Goal: Find specific page/section

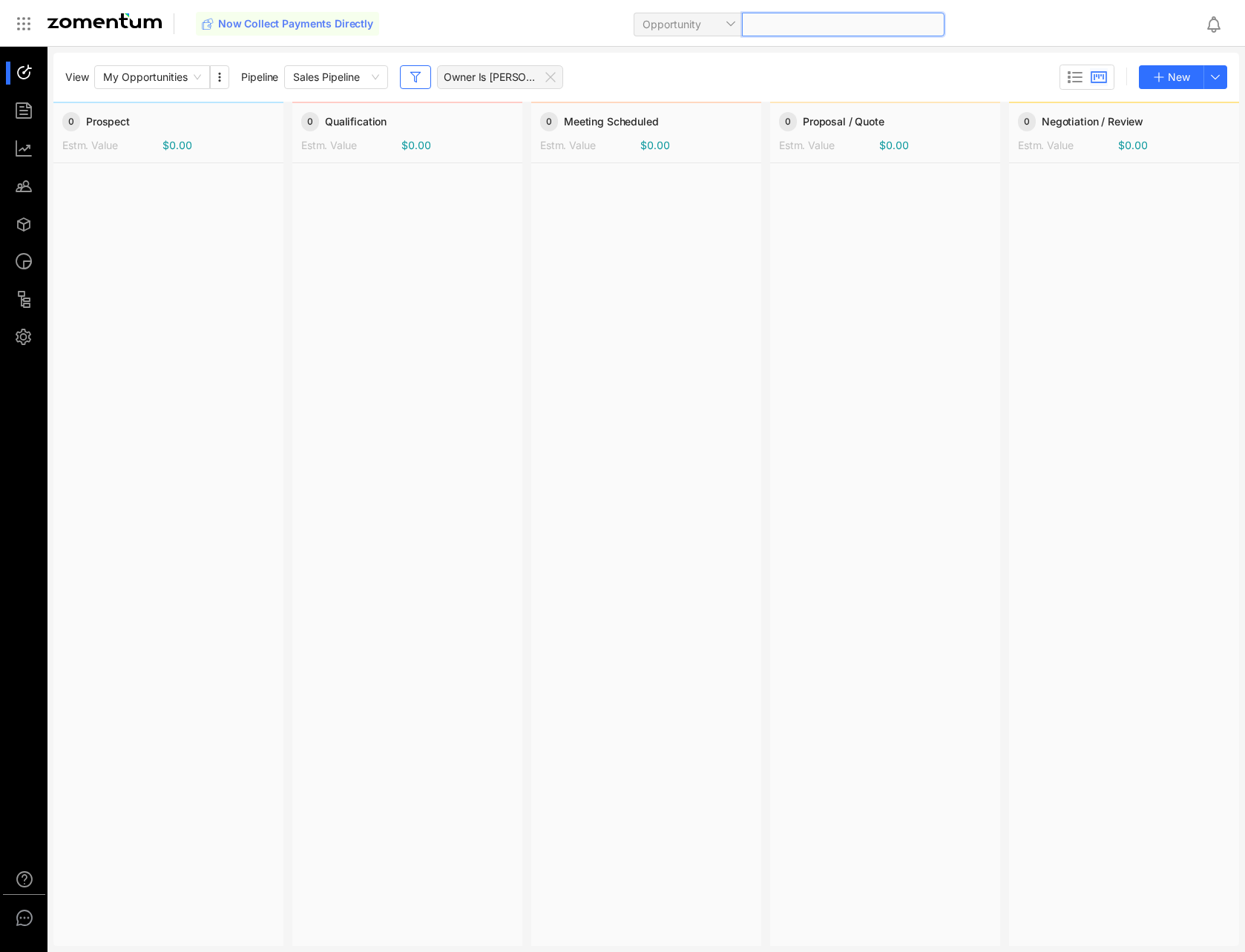
click at [808, 24] on div at bounding box center [843, 25] width 203 height 24
click at [19, 196] on div at bounding box center [31, 185] width 32 height 23
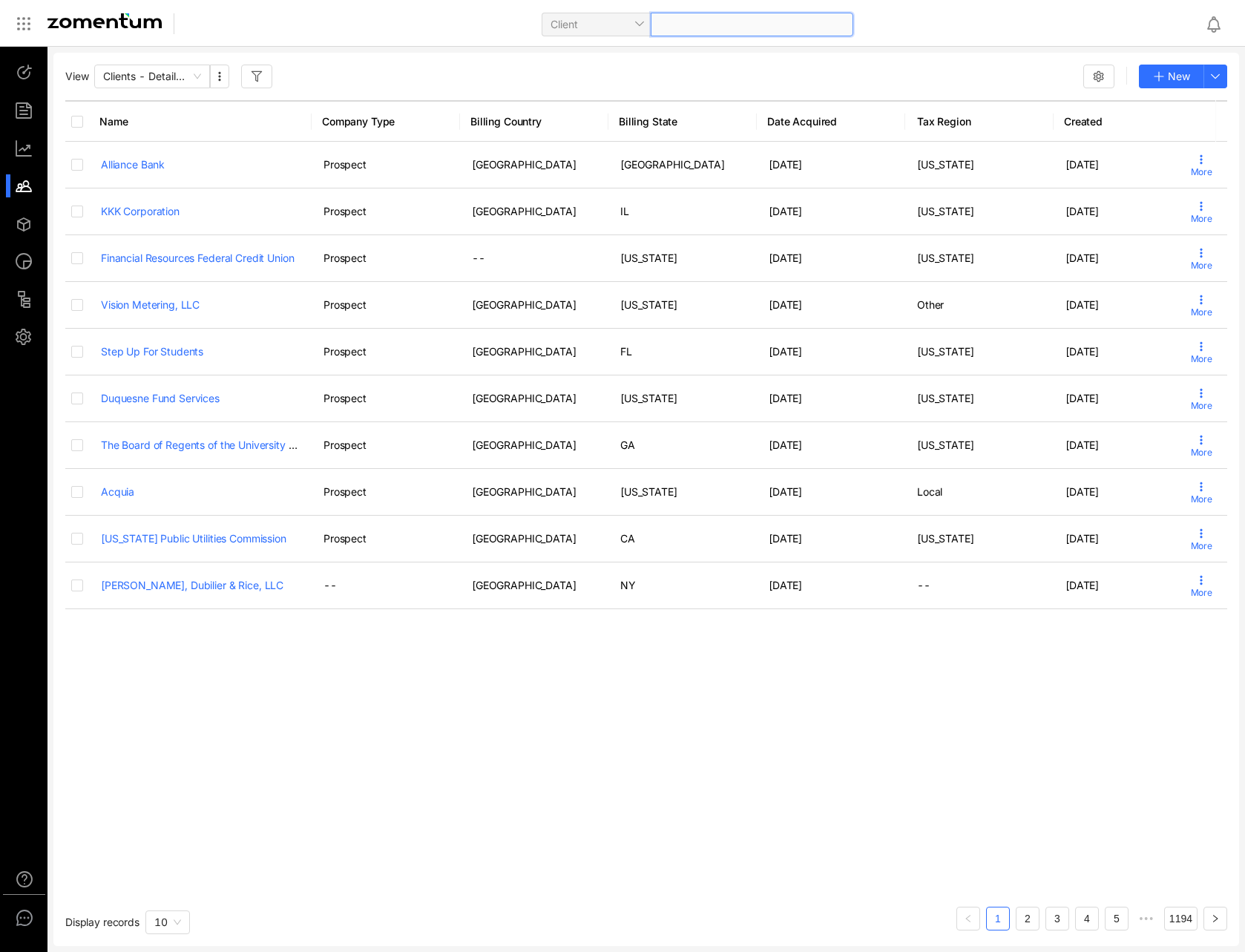
click at [699, 26] on div at bounding box center [752, 25] width 203 height 24
type input "*******"
click at [691, 54] on span "[PERSON_NAME] Financial Group" at bounding box center [655, 55] width 160 height 13
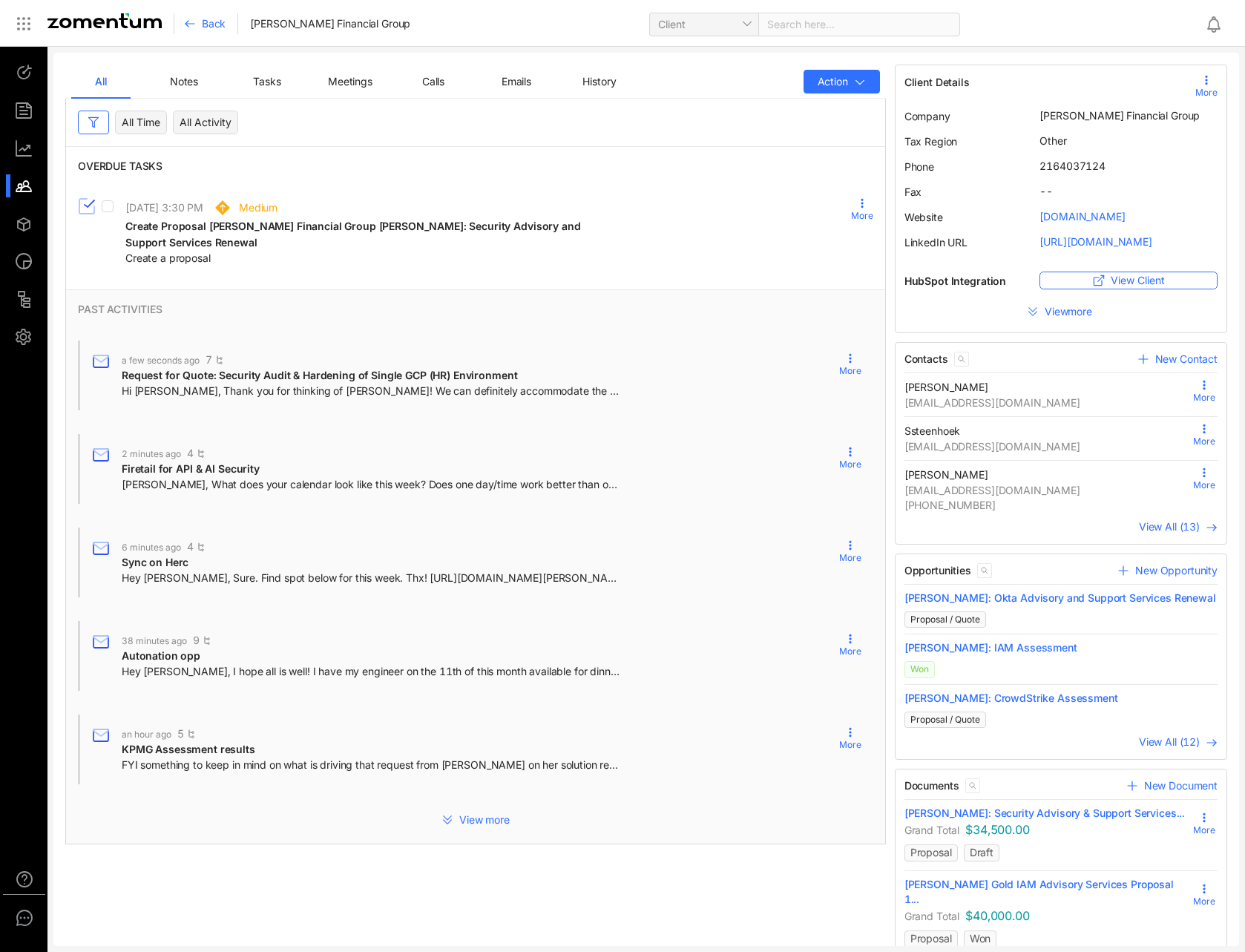
click at [1048, 312] on span "View more" at bounding box center [1070, 312] width 50 height 15
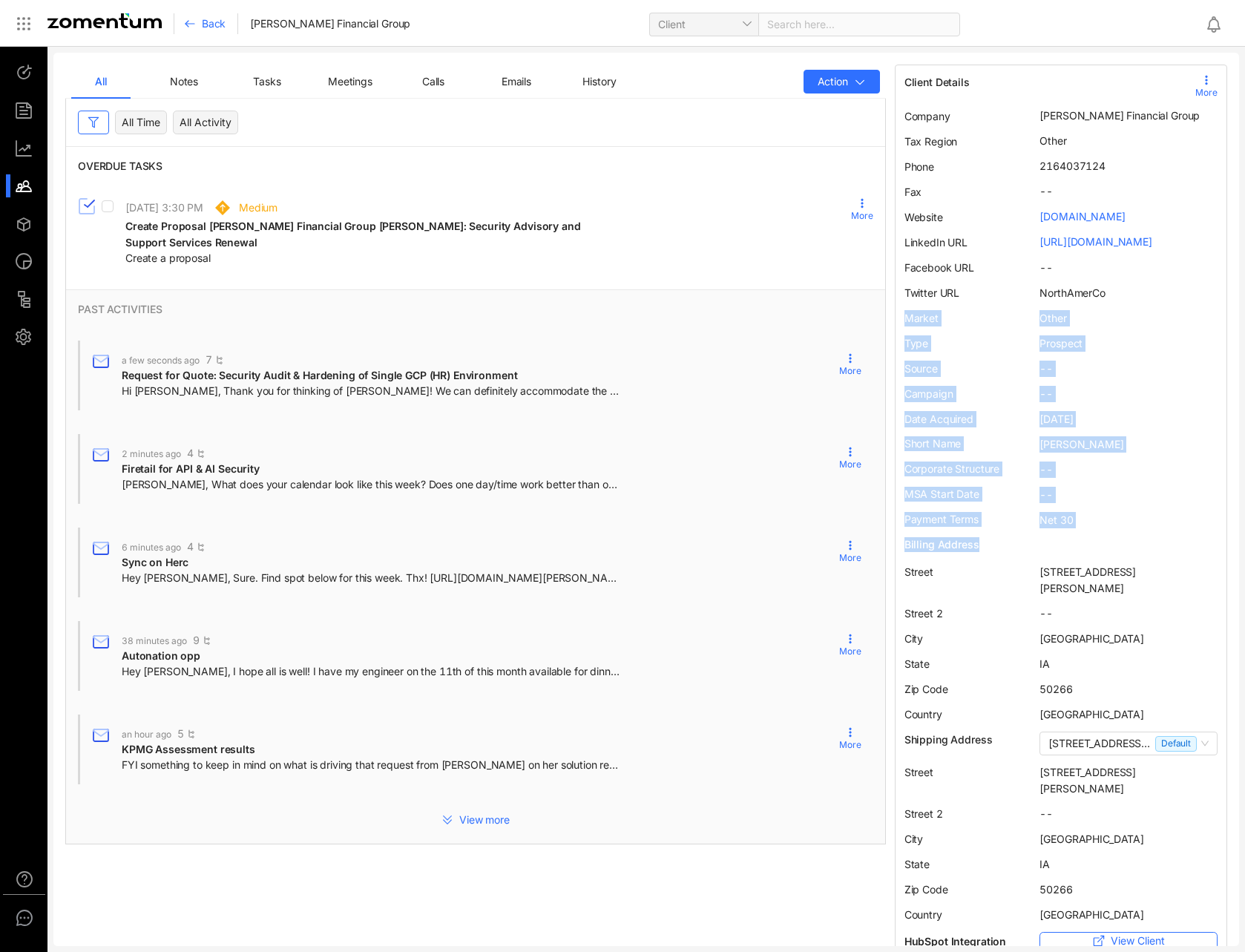
drag, startPoint x: 1052, startPoint y: 315, endPoint x: 1095, endPoint y: 541, distance: 230.1
click at [1095, 541] on div "Client Details More Company [PERSON_NAME] Financial Group Tax Region Other Phon…" at bounding box center [1061, 502] width 313 height 858
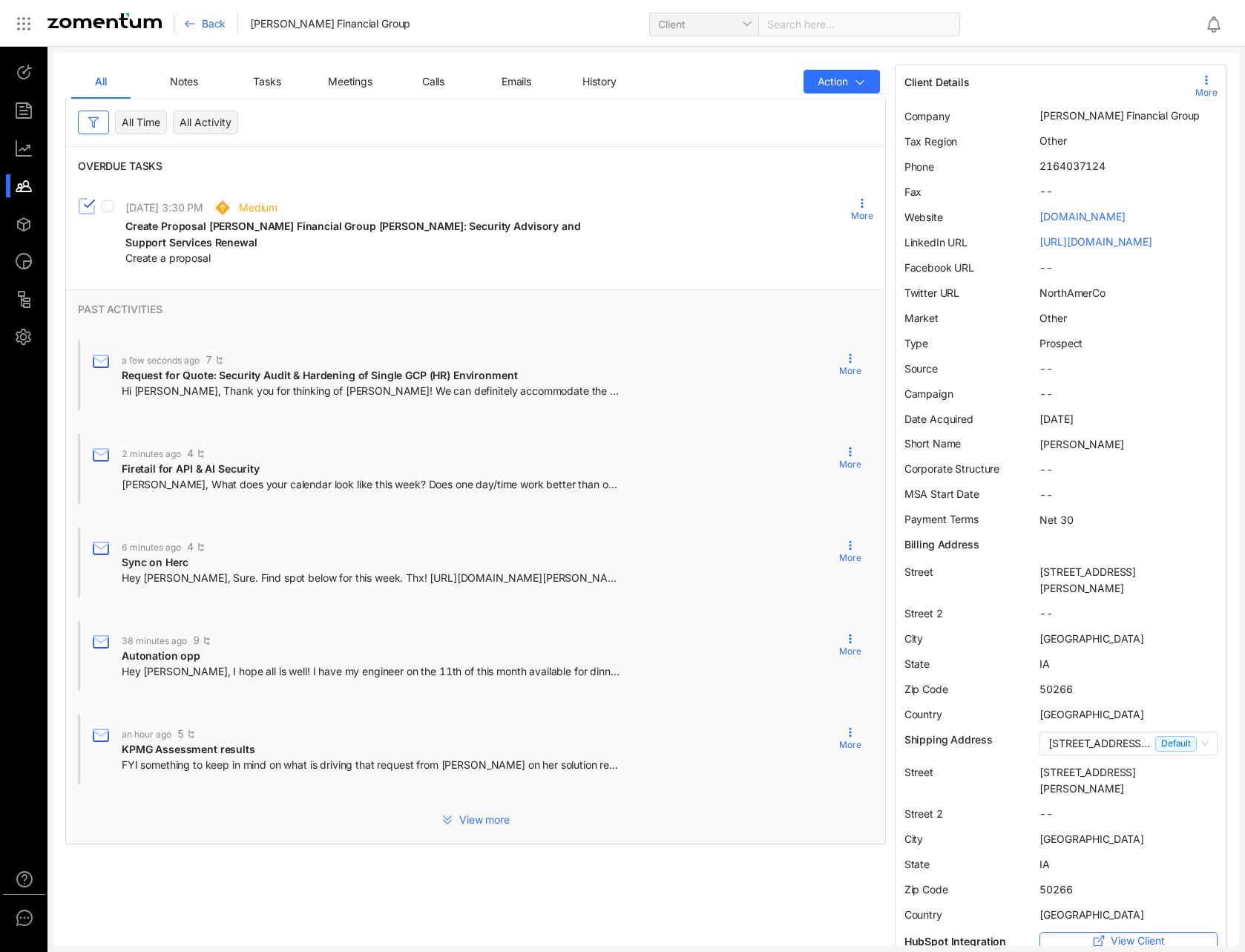
click at [1111, 577] on span "[STREET_ADDRESS][PERSON_NAME]" at bounding box center [1088, 580] width 96 height 29
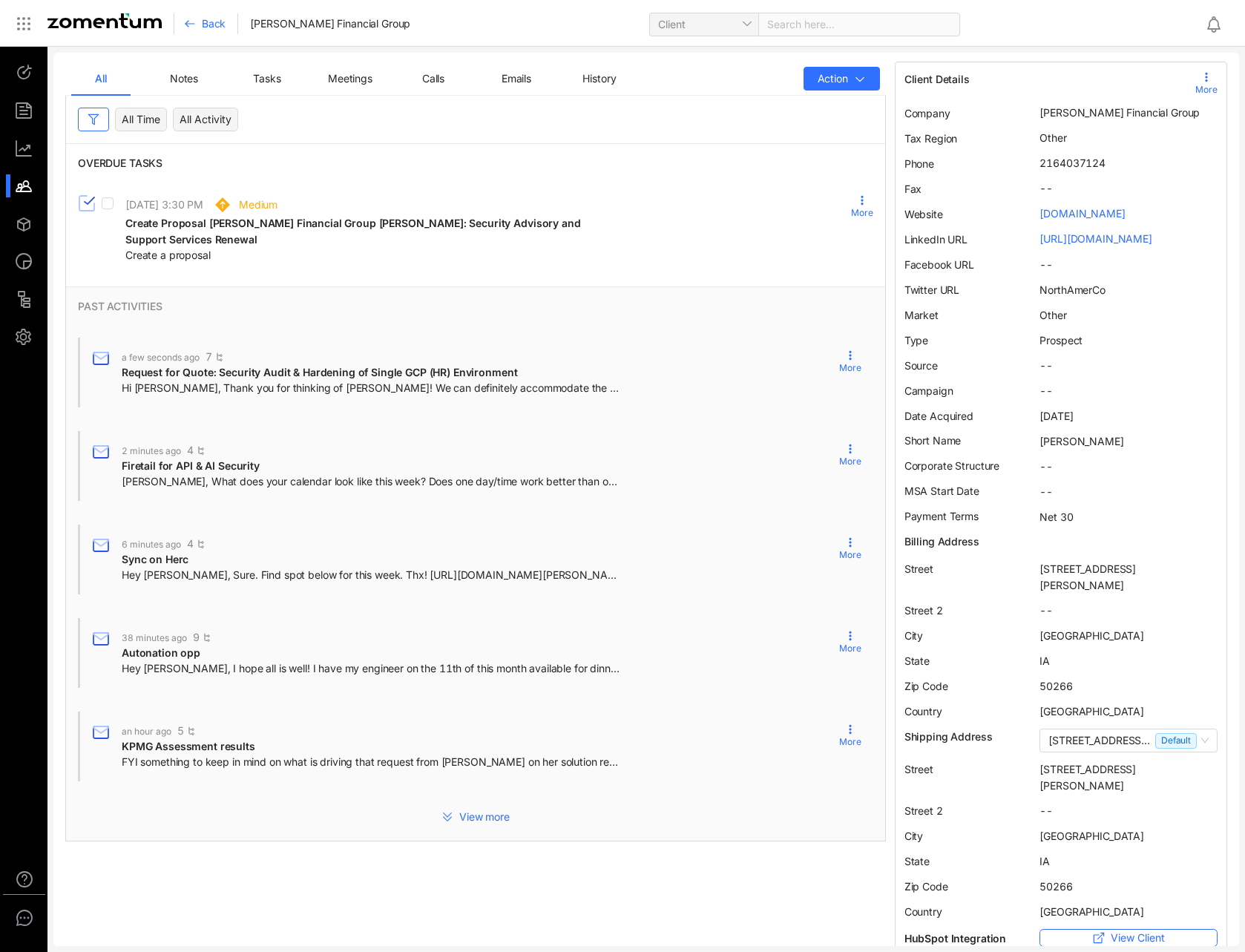
scroll to position [229, 0]
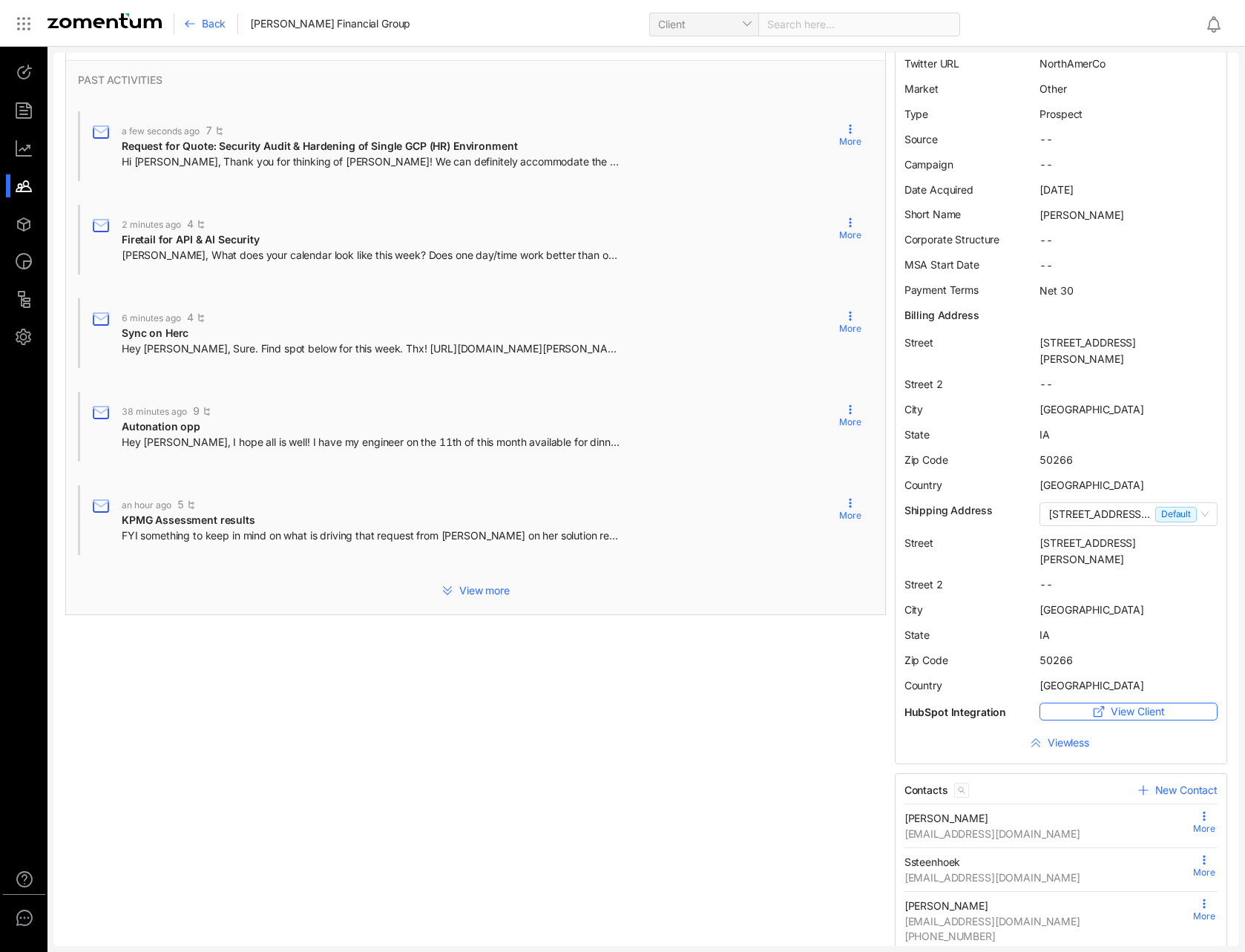
click at [1034, 731] on button "View less" at bounding box center [1061, 743] width 313 height 24
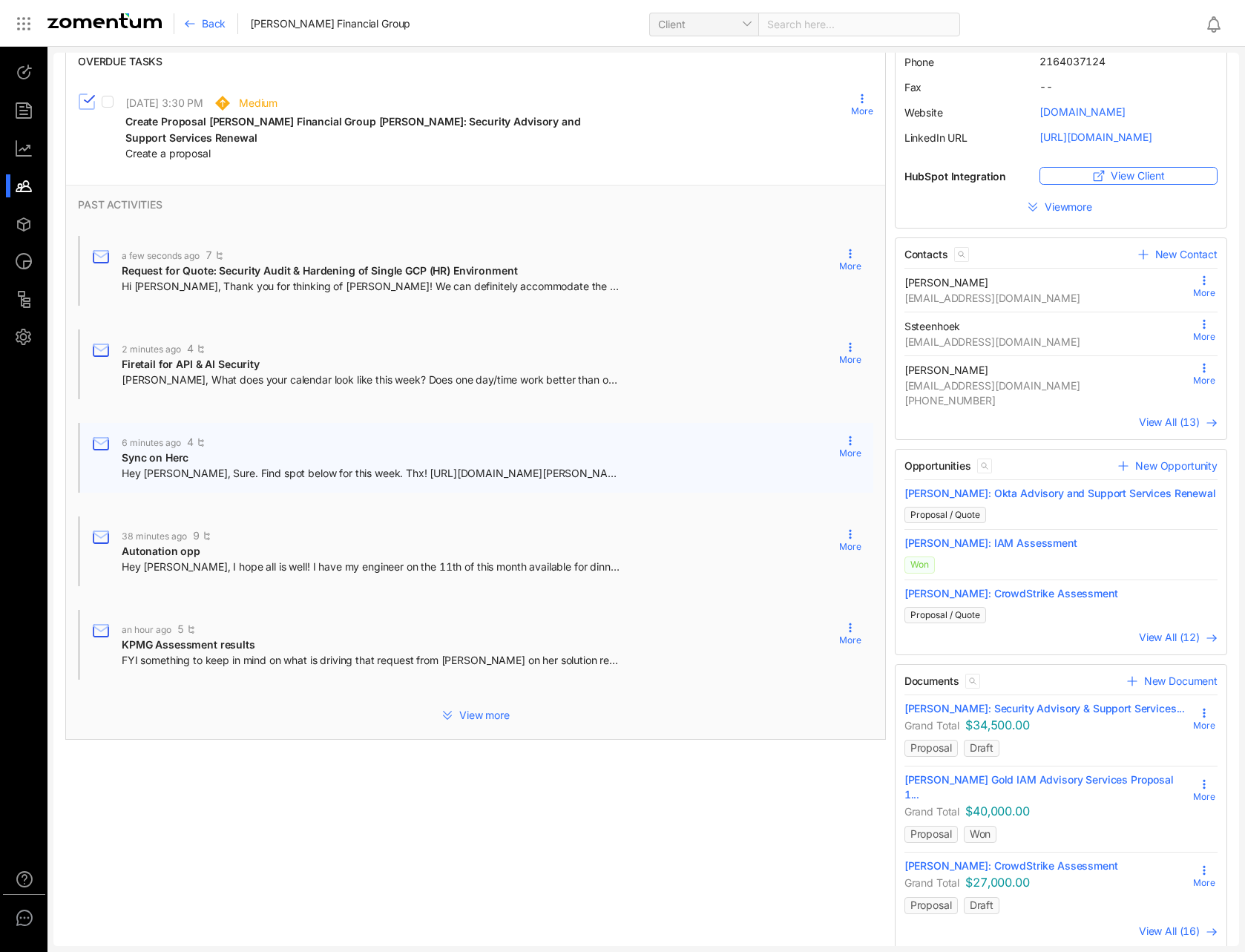
scroll to position [0, 0]
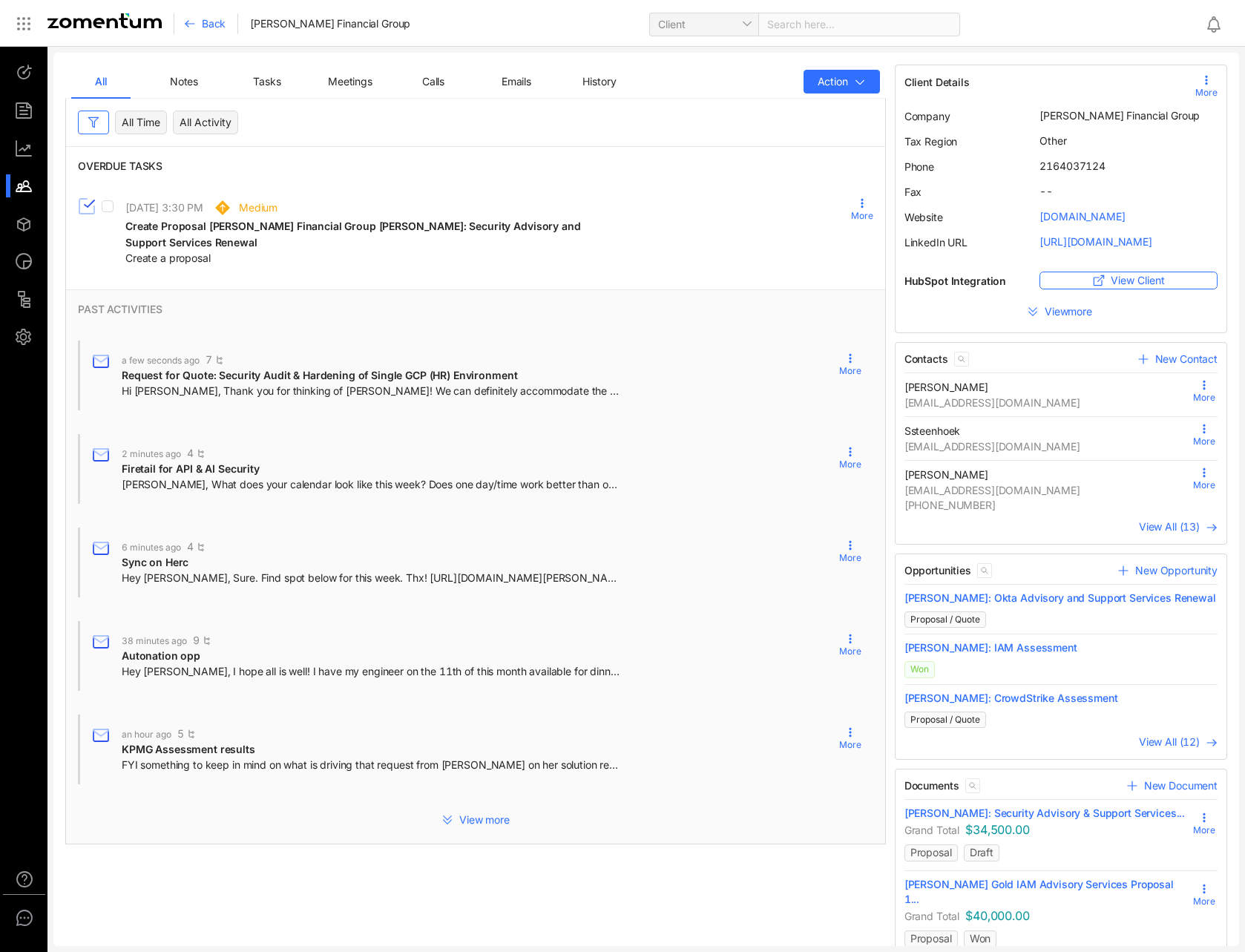
click at [525, 80] on span "Emails" at bounding box center [516, 81] width 29 height 13
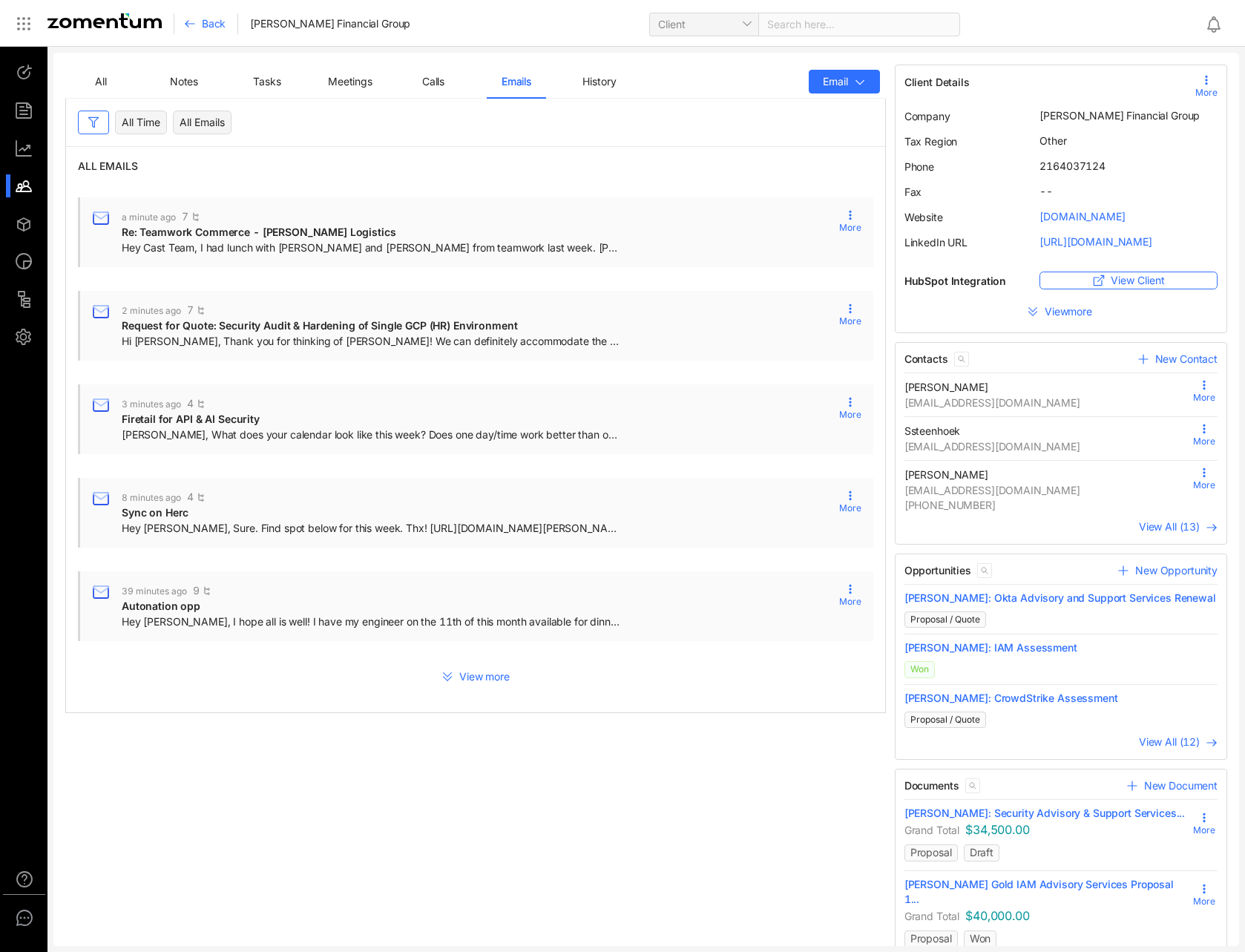
click at [108, 82] on div "All" at bounding box center [101, 82] width 24 height 17
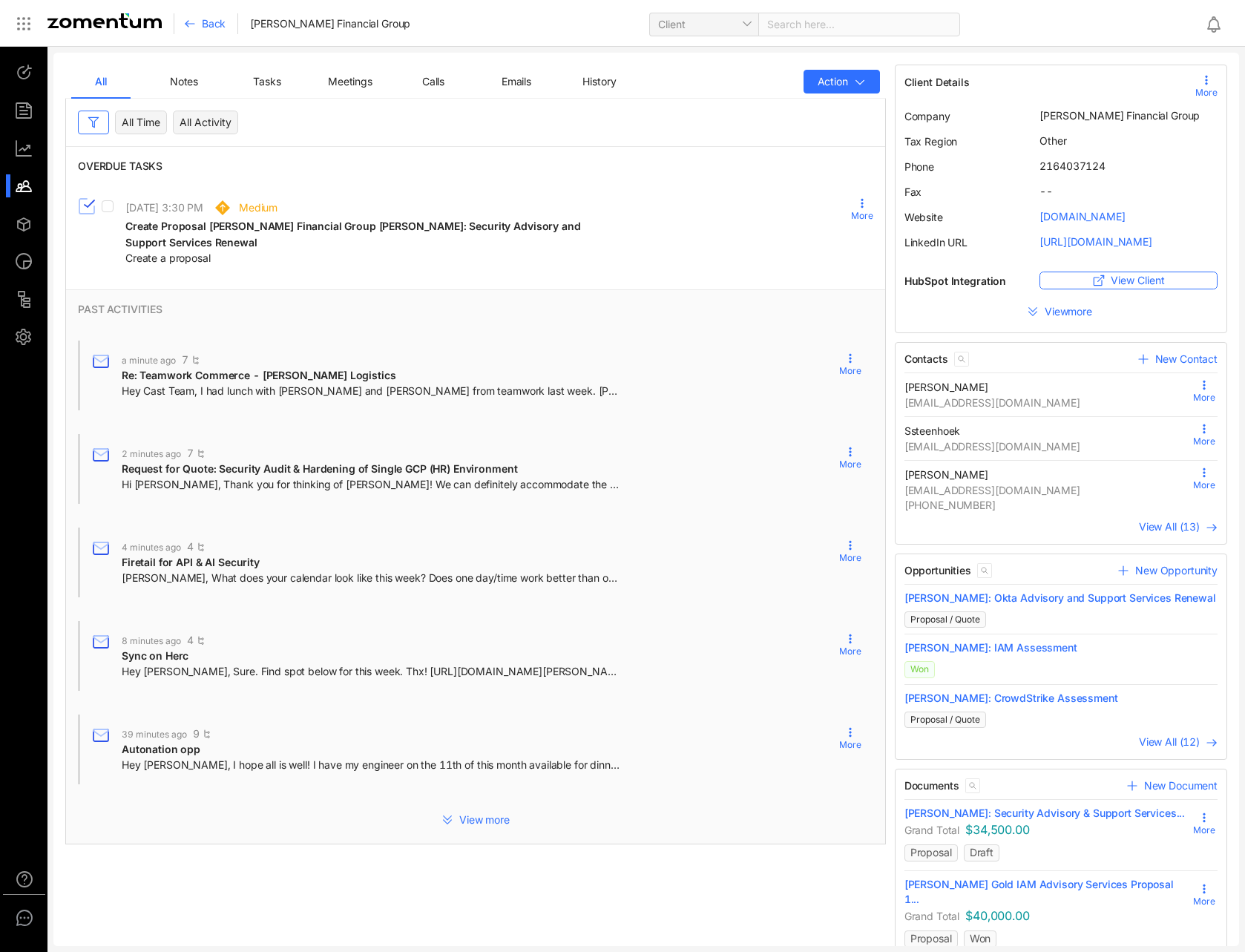
click at [610, 86] on span "History" at bounding box center [599, 81] width 33 height 13
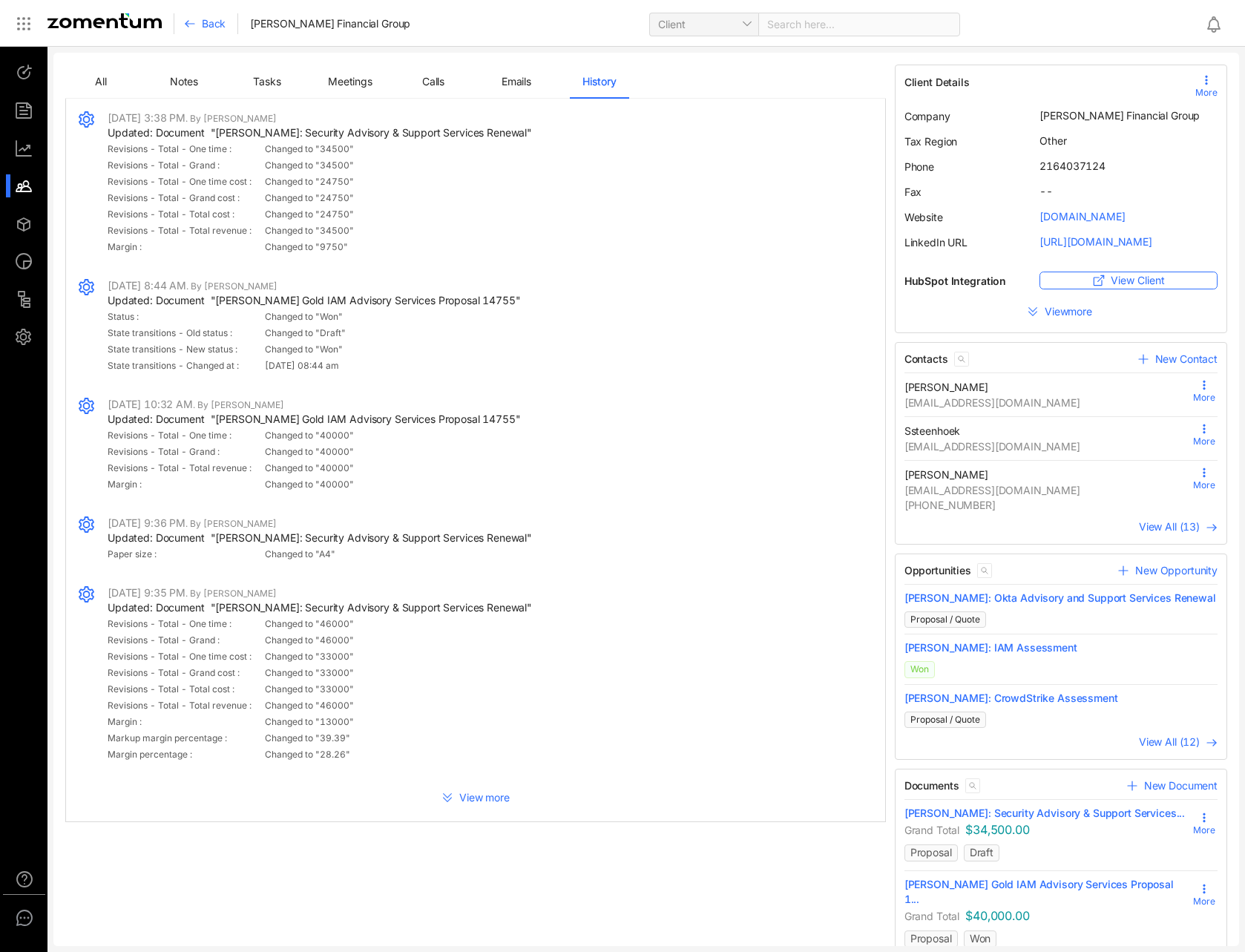
click at [99, 82] on span "All" at bounding box center [101, 81] width 12 height 13
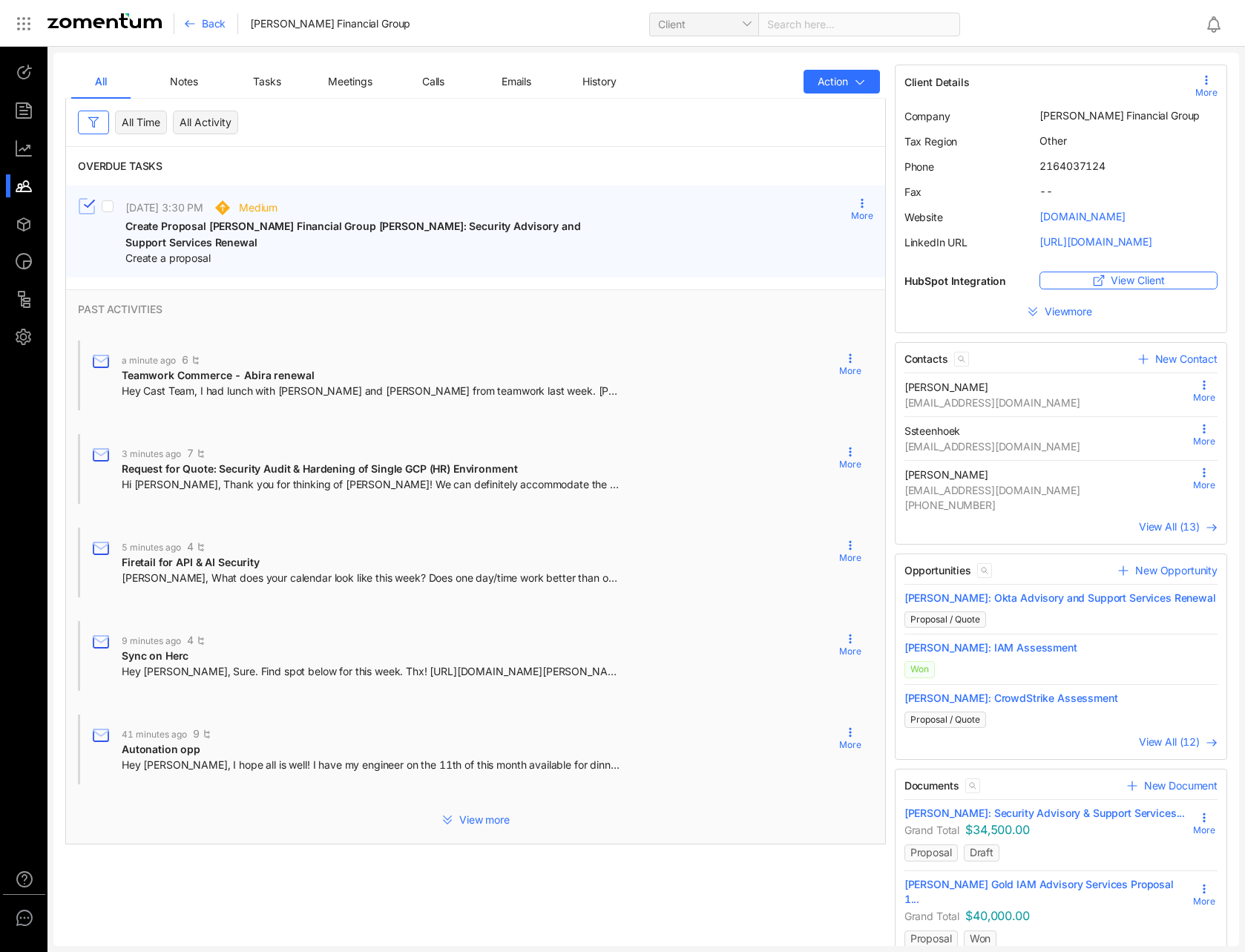
click at [317, 252] on div "Create a proposal" at bounding box center [374, 258] width 499 height 15
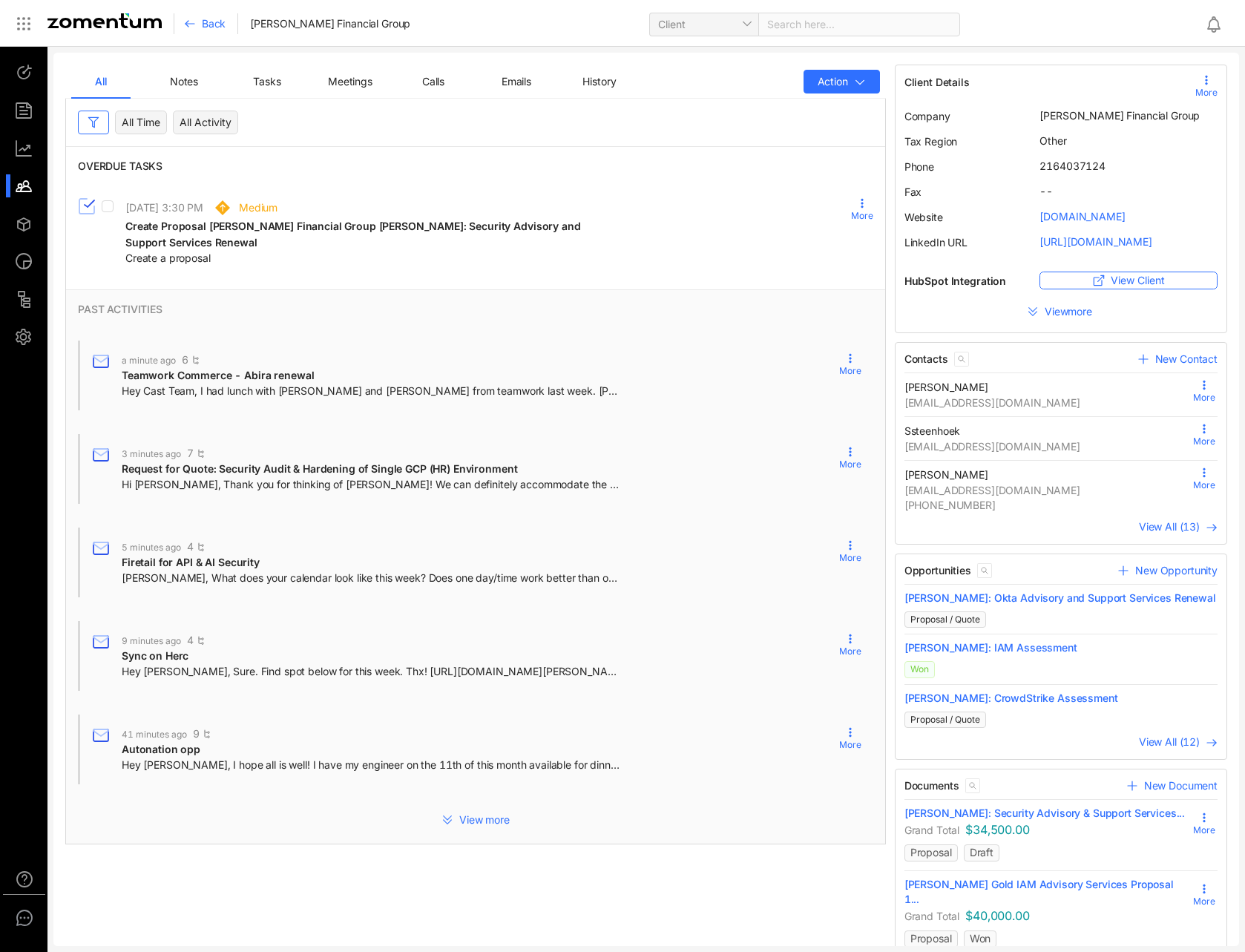
click at [435, 88] on div "Calls" at bounding box center [433, 82] width 34 height 17
